Goal: Task Accomplishment & Management: Use online tool/utility

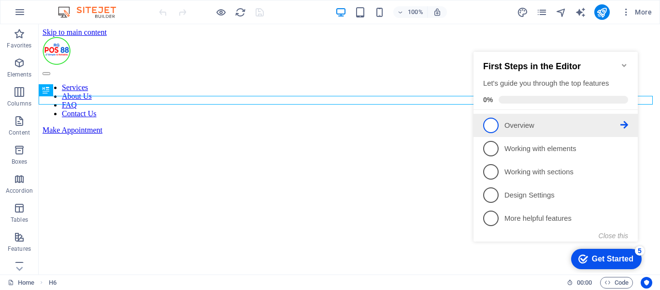
scroll to position [189, 0]
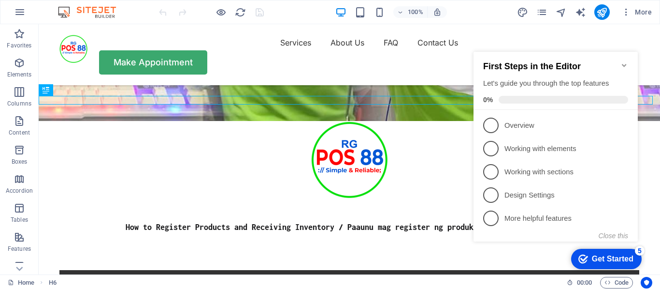
click at [626, 64] on icon "Minimize checklist" at bounding box center [624, 65] width 4 height 3
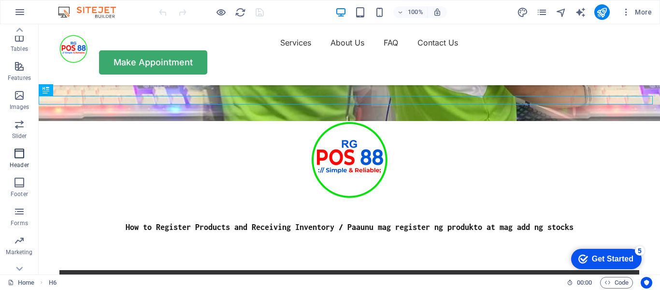
scroll to position [185, 0]
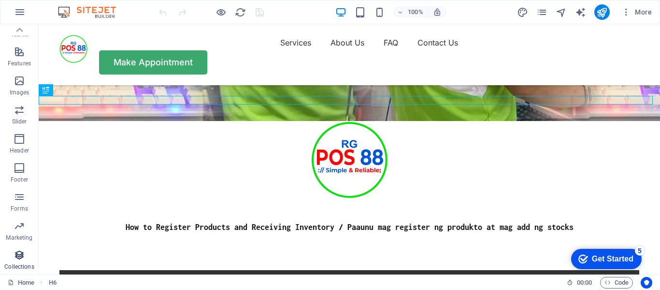
click at [18, 260] on icon "button" at bounding box center [20, 255] width 12 height 12
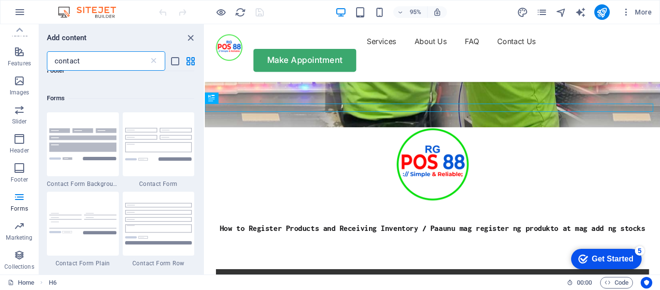
scroll to position [764, 0]
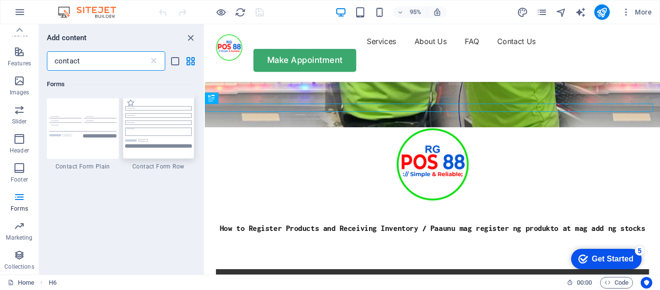
type input "contact"
click at [182, 158] on div at bounding box center [159, 127] width 72 height 64
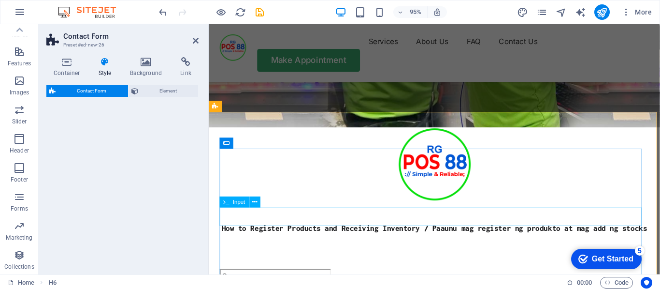
drag, startPoint x: 385, startPoint y: 174, endPoint x: 294, endPoint y: 219, distance: 101.4
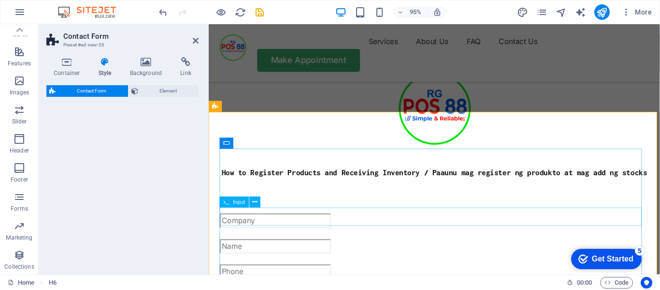
select select "rem"
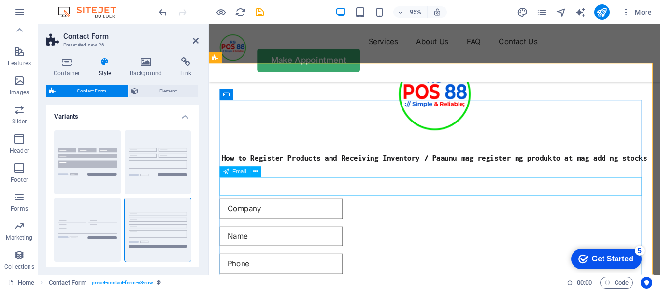
scroll to position [286, 0]
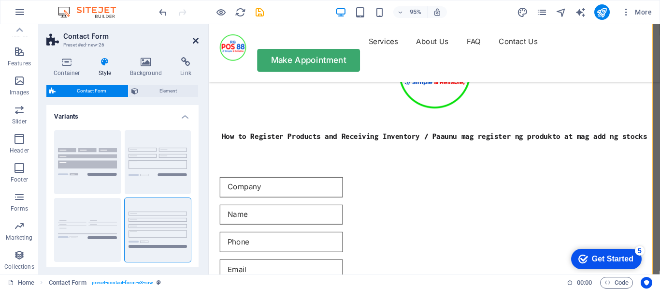
click at [193, 37] on icon at bounding box center [196, 41] width 6 height 8
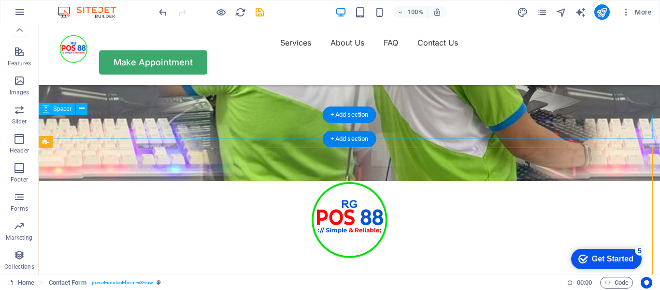
scroll to position [129, 0]
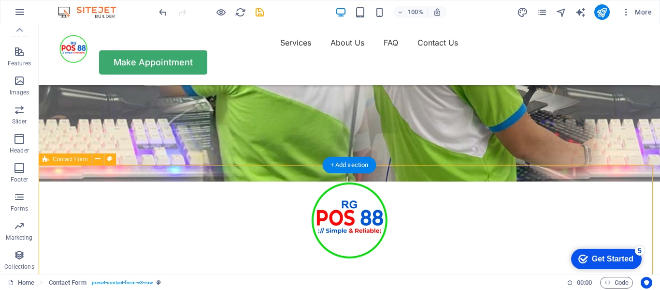
drag, startPoint x: 189, startPoint y: 184, endPoint x: 193, endPoint y: 217, distance: 32.7
drag, startPoint x: 105, startPoint y: 183, endPoint x: 54, endPoint y: 178, distance: 51.5
drag, startPoint x: 83, startPoint y: 184, endPoint x: 85, endPoint y: 177, distance: 7.0
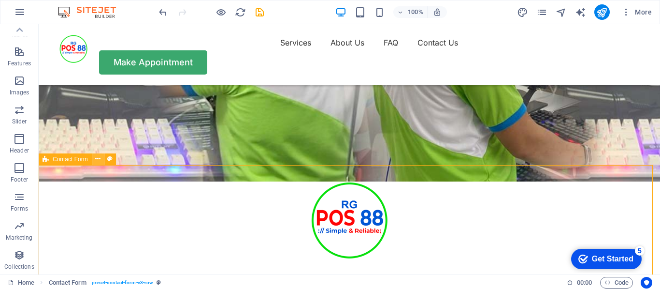
click at [98, 161] on icon at bounding box center [97, 159] width 5 height 10
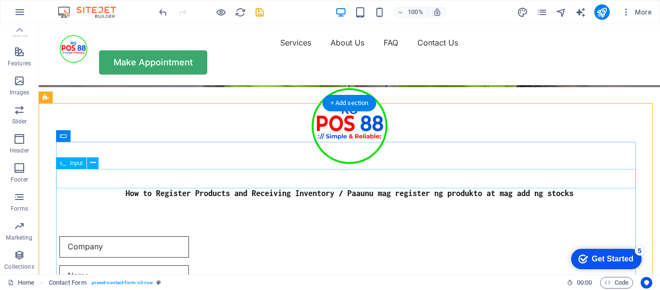
scroll to position [177, 0]
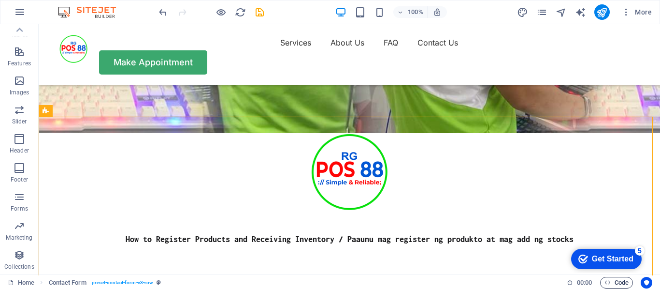
click at [614, 281] on span "Code" at bounding box center [617, 283] width 24 height 12
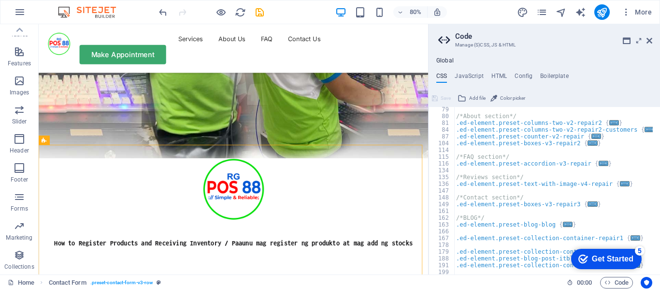
scroll to position [131, 0]
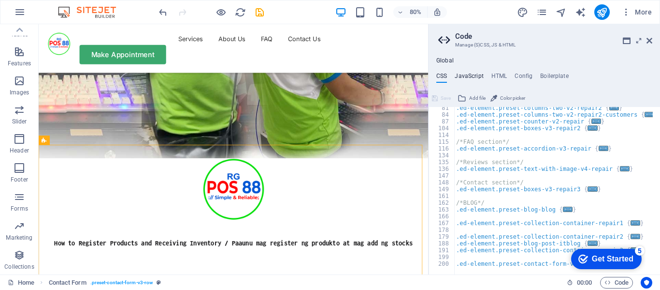
click at [469, 74] on h4 "JavaScript" at bounding box center [469, 78] width 29 height 11
type textarea "/* JS for preset "Menu V2" */"
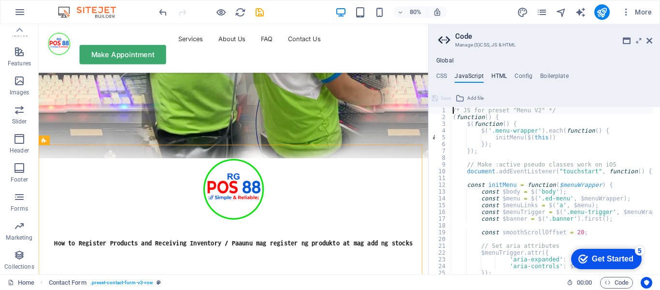
click at [492, 74] on h4 "HTML" at bounding box center [500, 78] width 16 height 11
type textarea "<a href="#main-content" class="button wv-link-content">Skip to main content</a>"
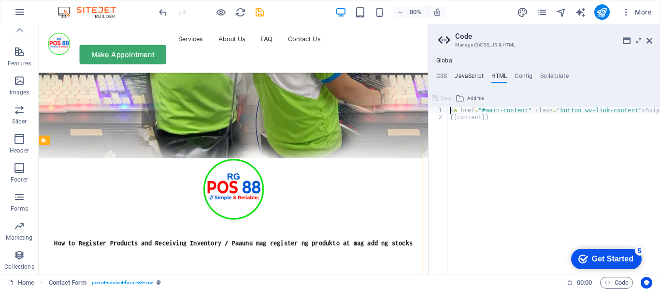
click at [481, 77] on h4 "JavaScript" at bounding box center [469, 78] width 29 height 11
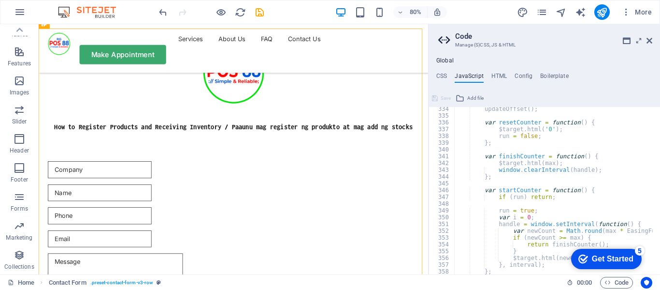
scroll to position [2168, 0]
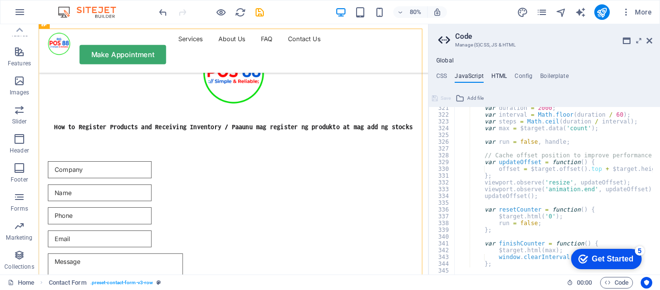
click at [497, 79] on h4 "HTML" at bounding box center [500, 78] width 16 height 11
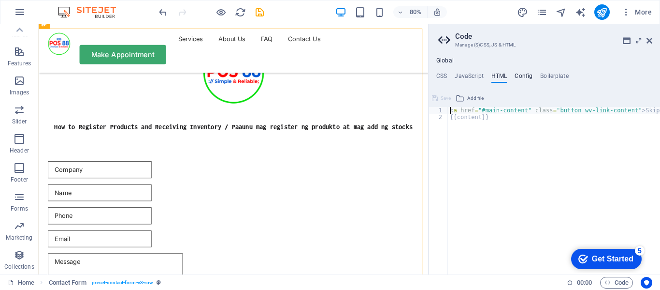
click at [515, 76] on h4 "Config" at bounding box center [524, 78] width 18 height 11
type textarea "$color-background: #ffffff;"
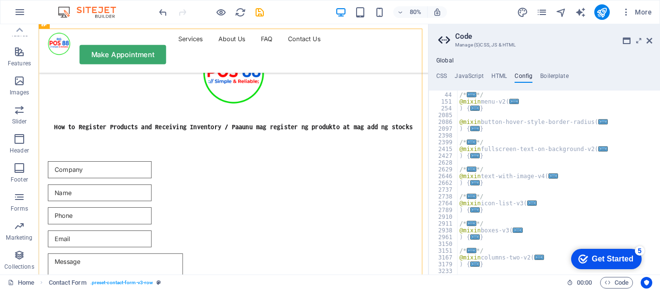
scroll to position [290, 0]
click at [466, 76] on h4 "JavaScript" at bounding box center [469, 78] width 29 height 11
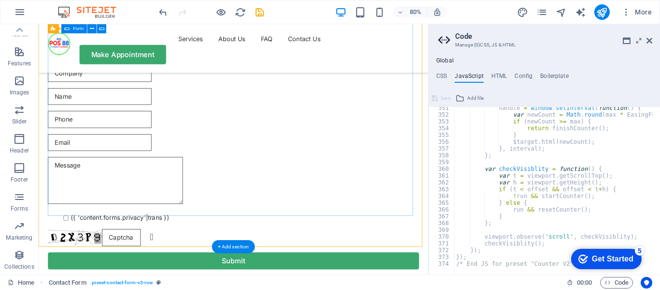
scroll to position [370, 0]
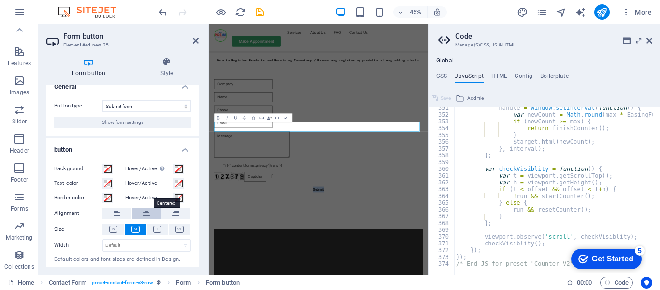
scroll to position [0, 0]
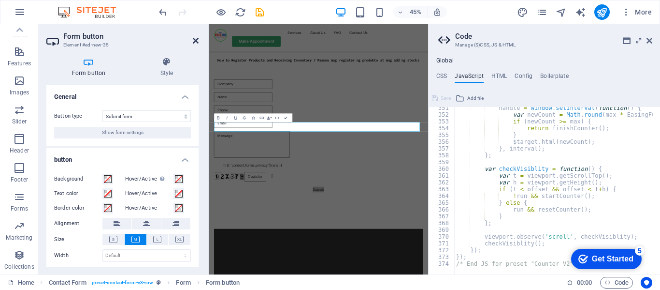
click at [196, 42] on icon at bounding box center [196, 41] width 6 height 8
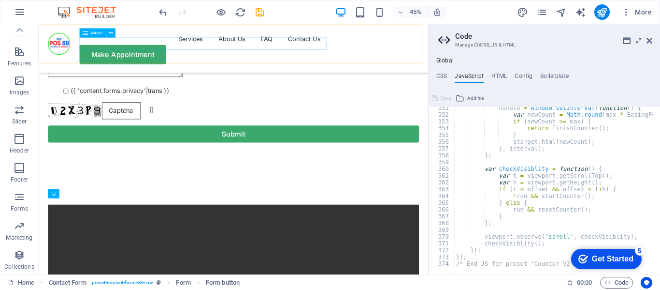
scroll to position [370, 0]
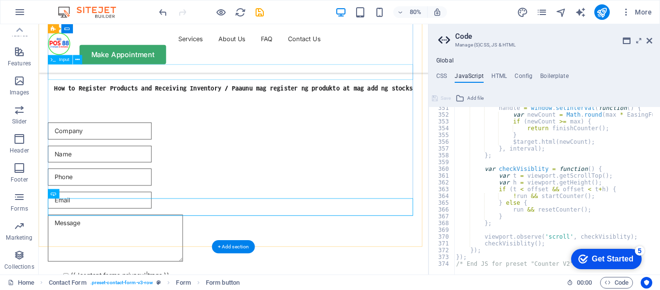
click at [235, 204] on div at bounding box center [282, 214] width 464 height 21
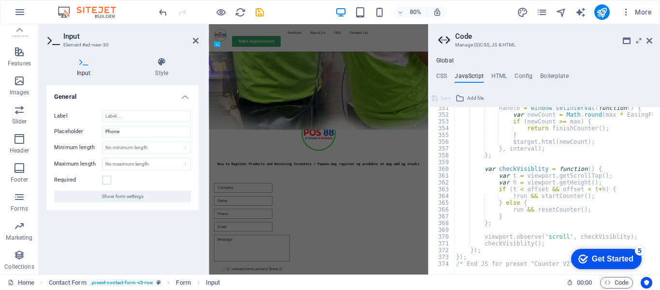
scroll to position [600, 0]
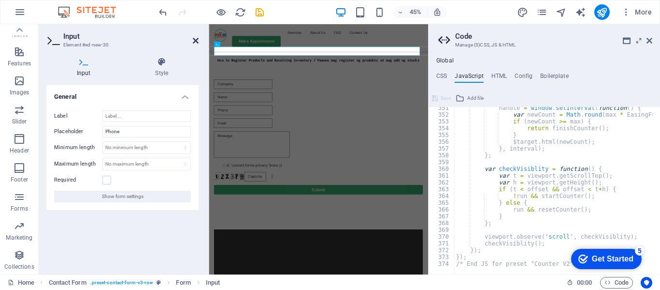
click at [197, 42] on icon at bounding box center [196, 41] width 6 height 8
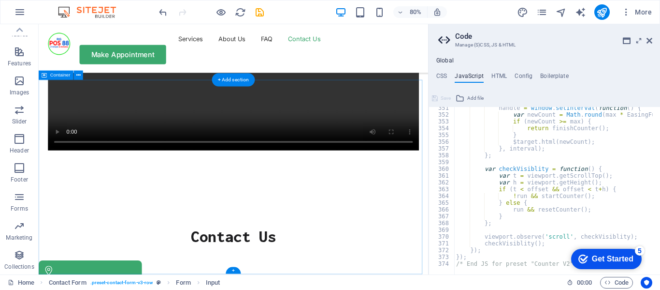
scroll to position [1222, 0]
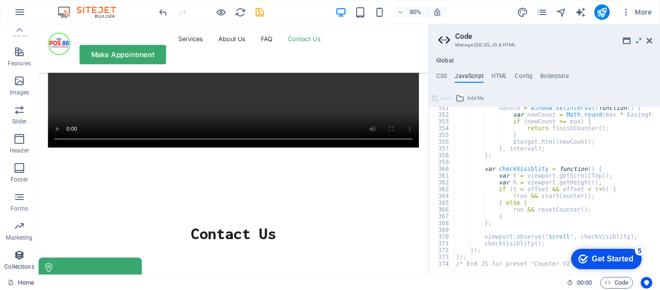
click at [20, 255] on icon "button" at bounding box center [20, 255] width 12 height 12
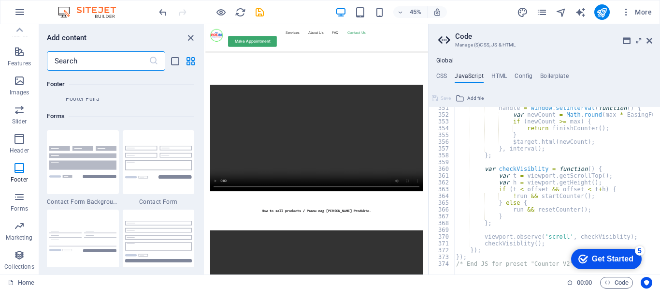
scroll to position [7072, 0]
